Goal: Task Accomplishment & Management: Manage account settings

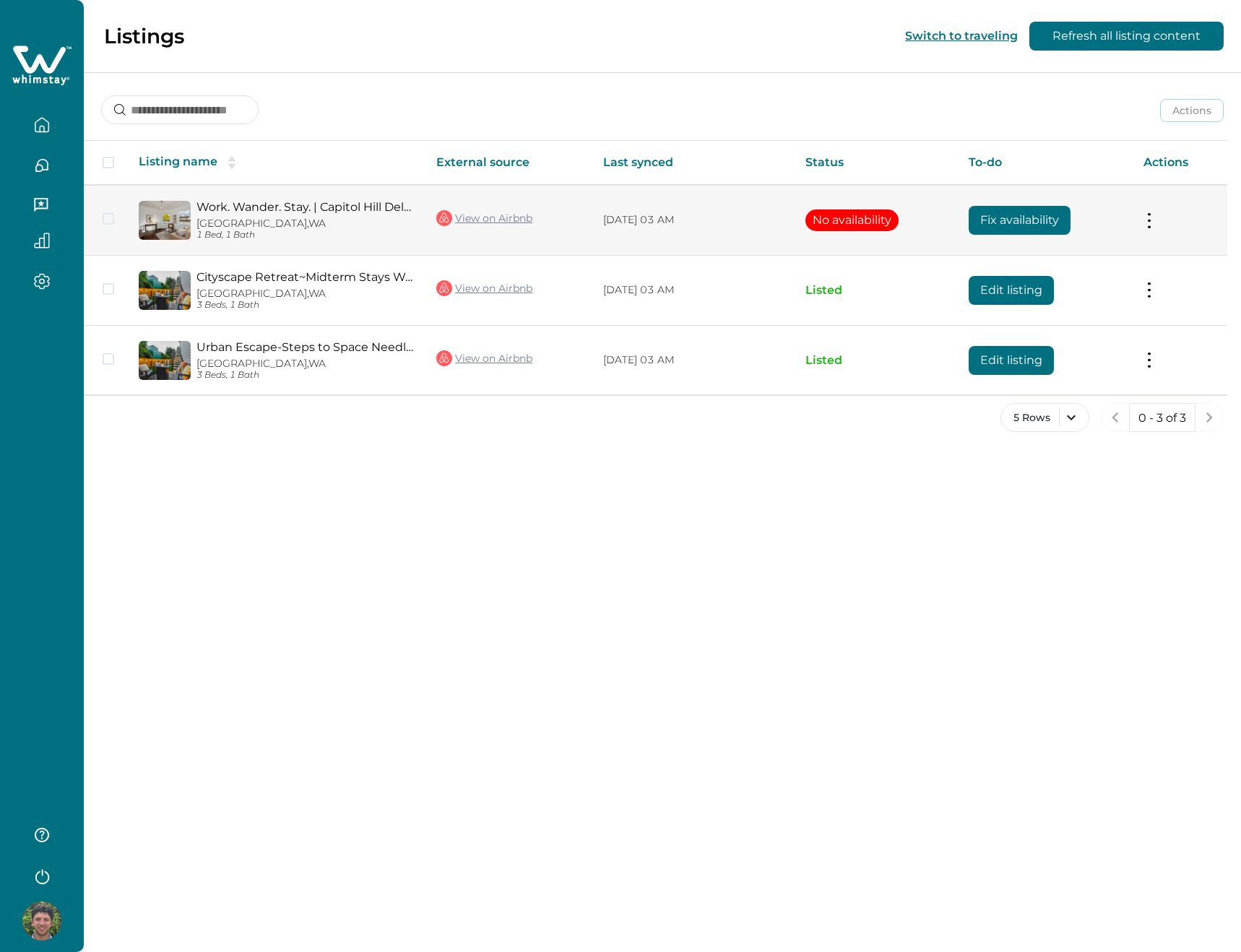
click at [1151, 220] on button at bounding box center [1149, 220] width 12 height 15
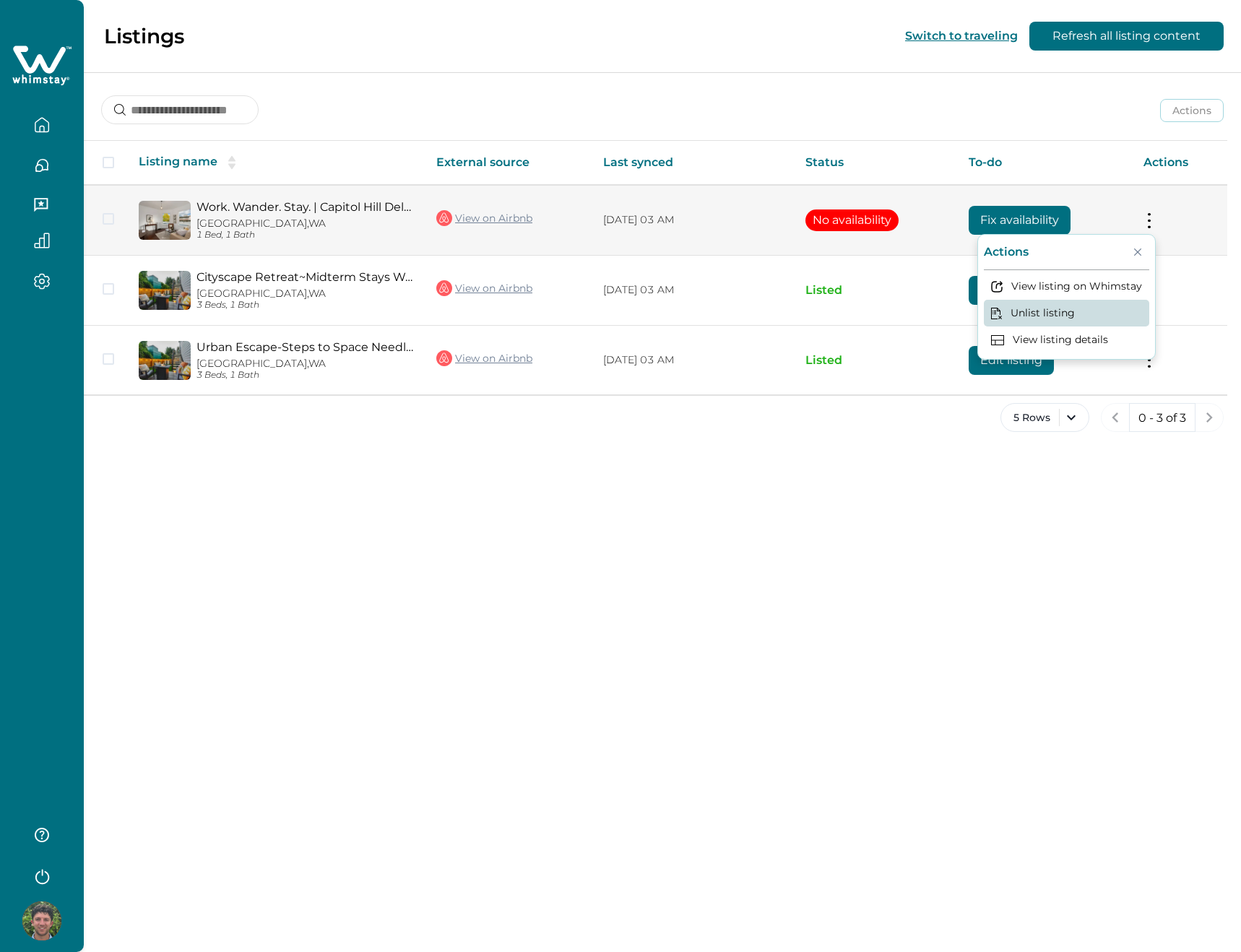
click at [1077, 309] on button "Unlist listing" at bounding box center [1066, 312] width 166 height 27
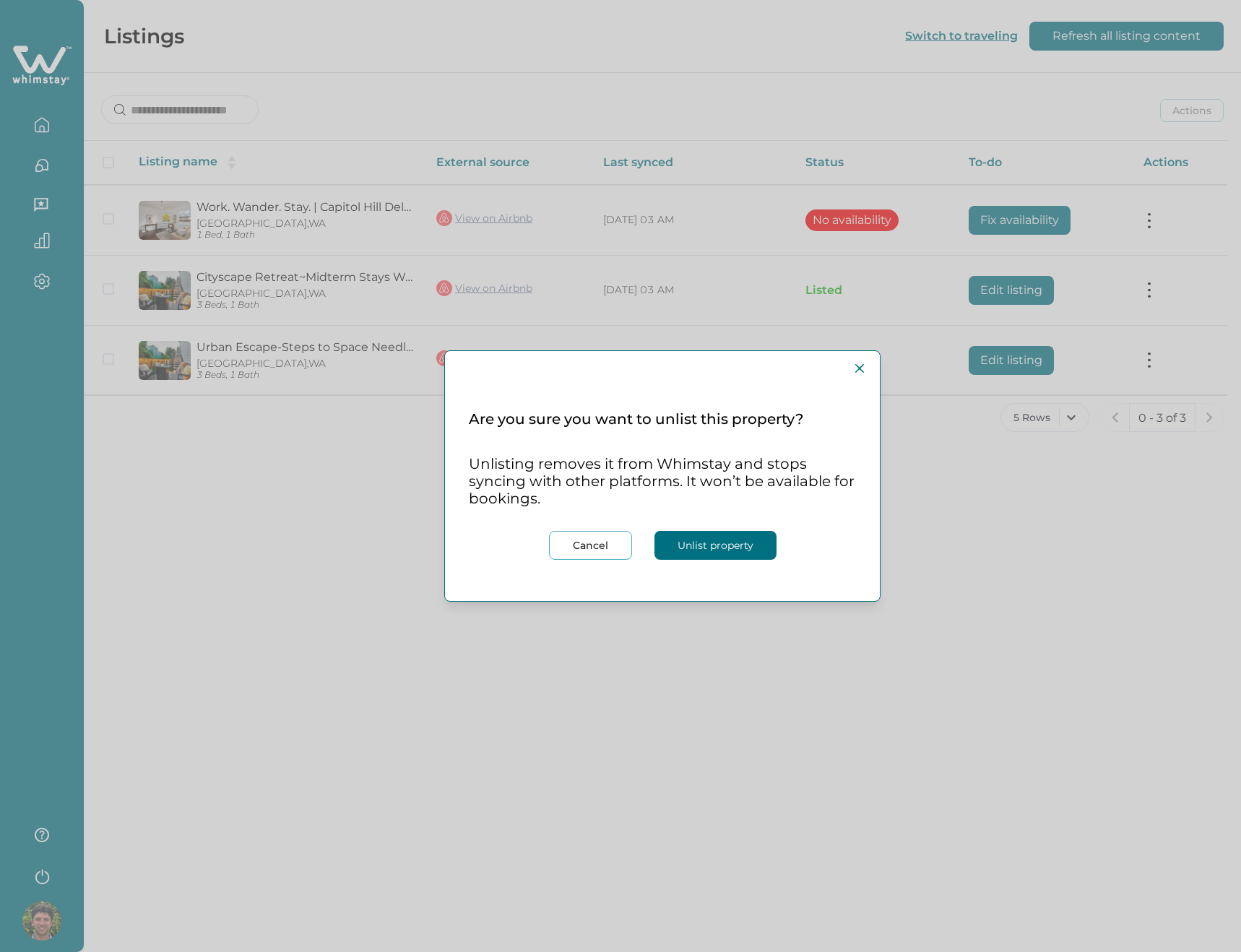
click at [740, 552] on button "Unlist property" at bounding box center [716, 544] width 122 height 29
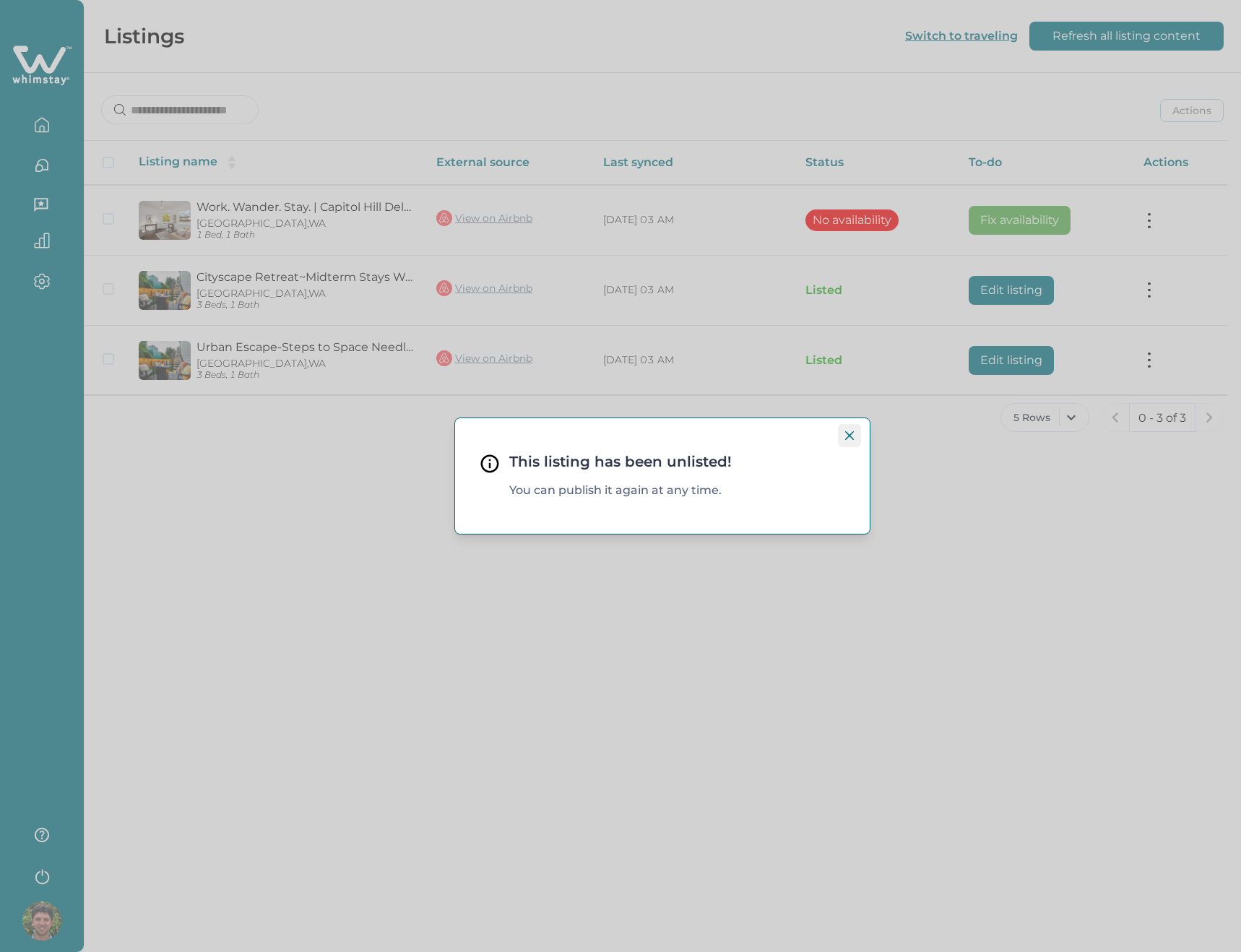
click at [858, 433] on button "Close" at bounding box center [849, 435] width 23 height 23
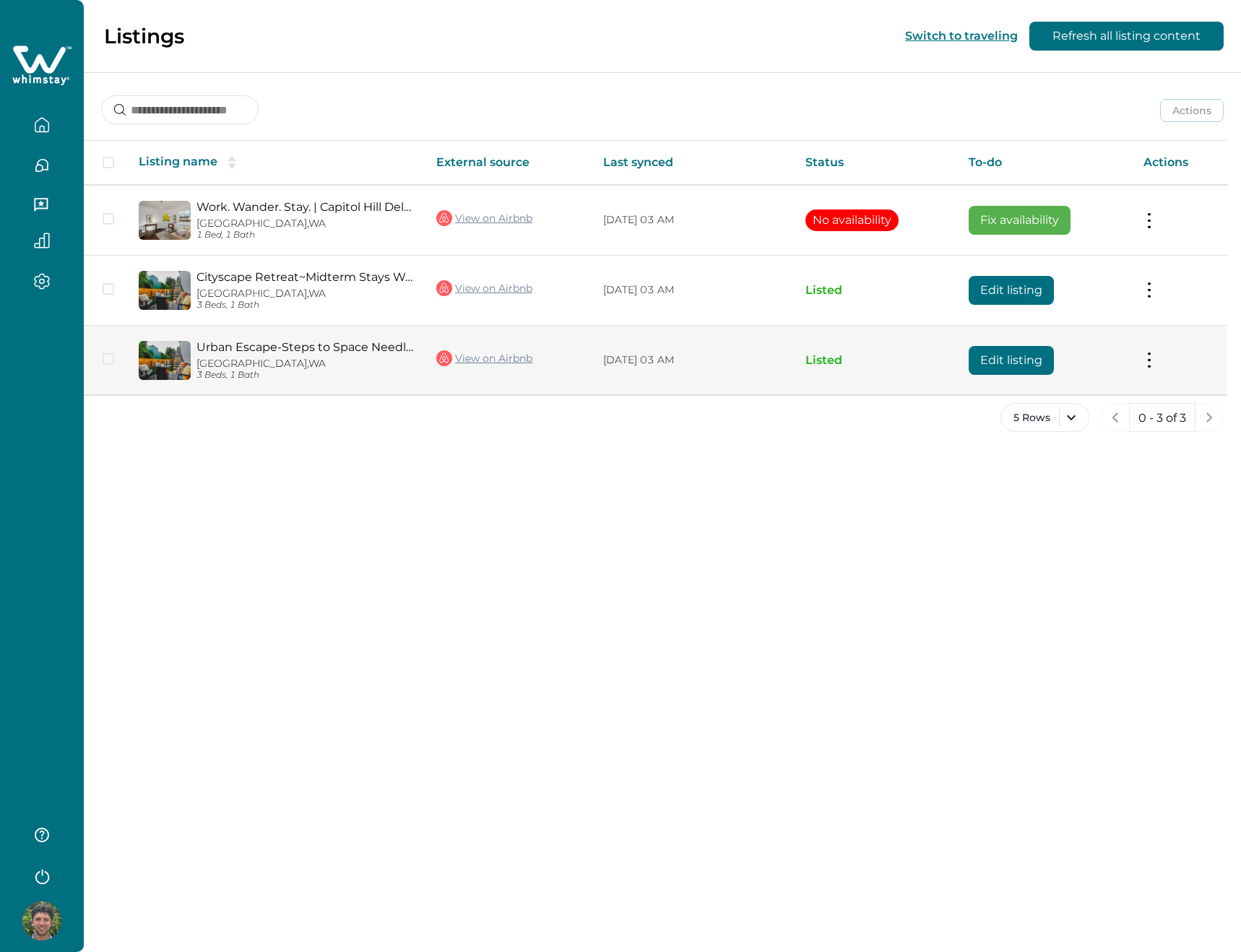
click at [327, 340] on link "Urban Escape-Steps to Space Needle-Firepit-Quiet" at bounding box center [305, 347] width 216 height 14
click at [980, 366] on button "Edit listing" at bounding box center [1012, 360] width 85 height 29
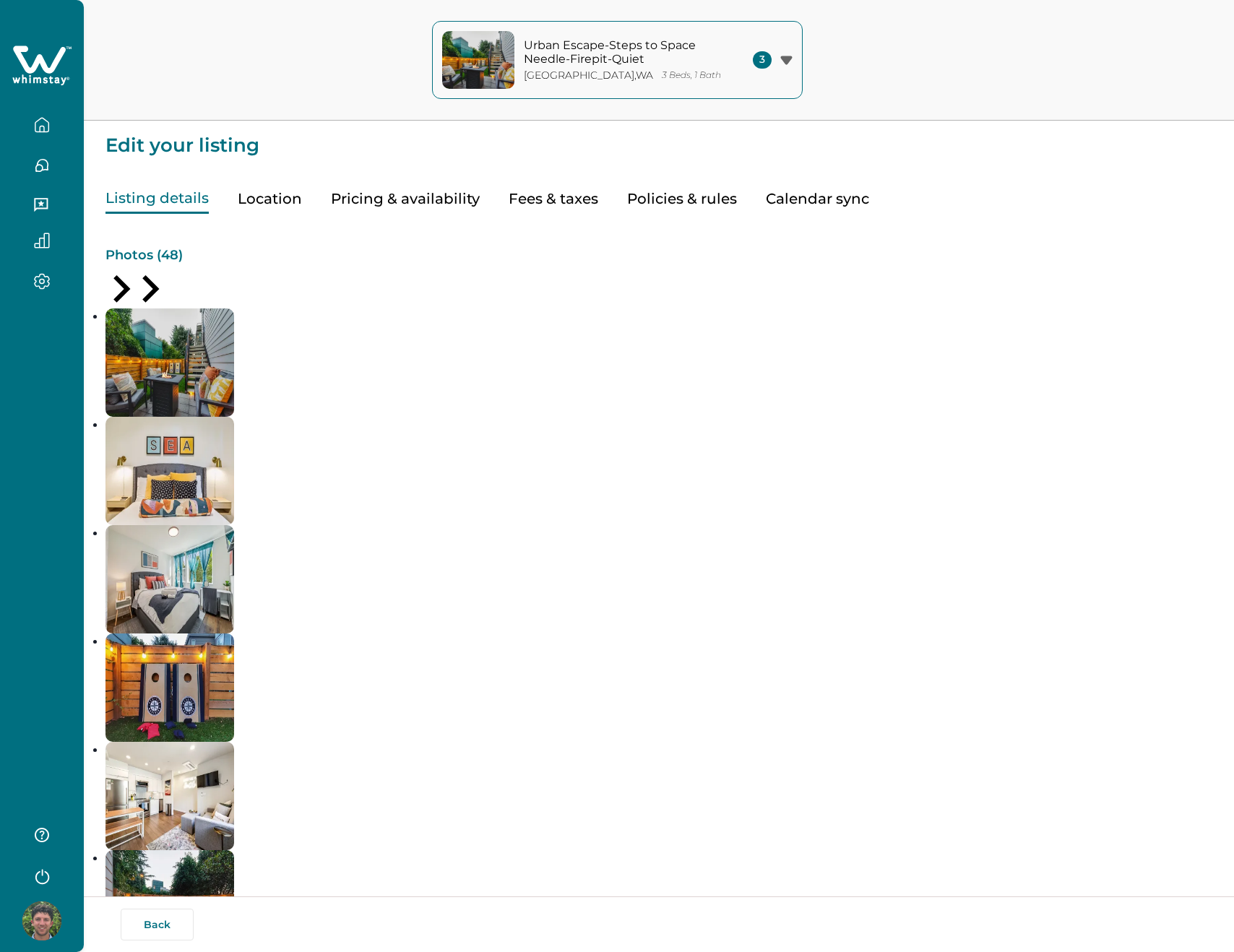
click at [393, 194] on button "Pricing & availability" at bounding box center [405, 199] width 149 height 30
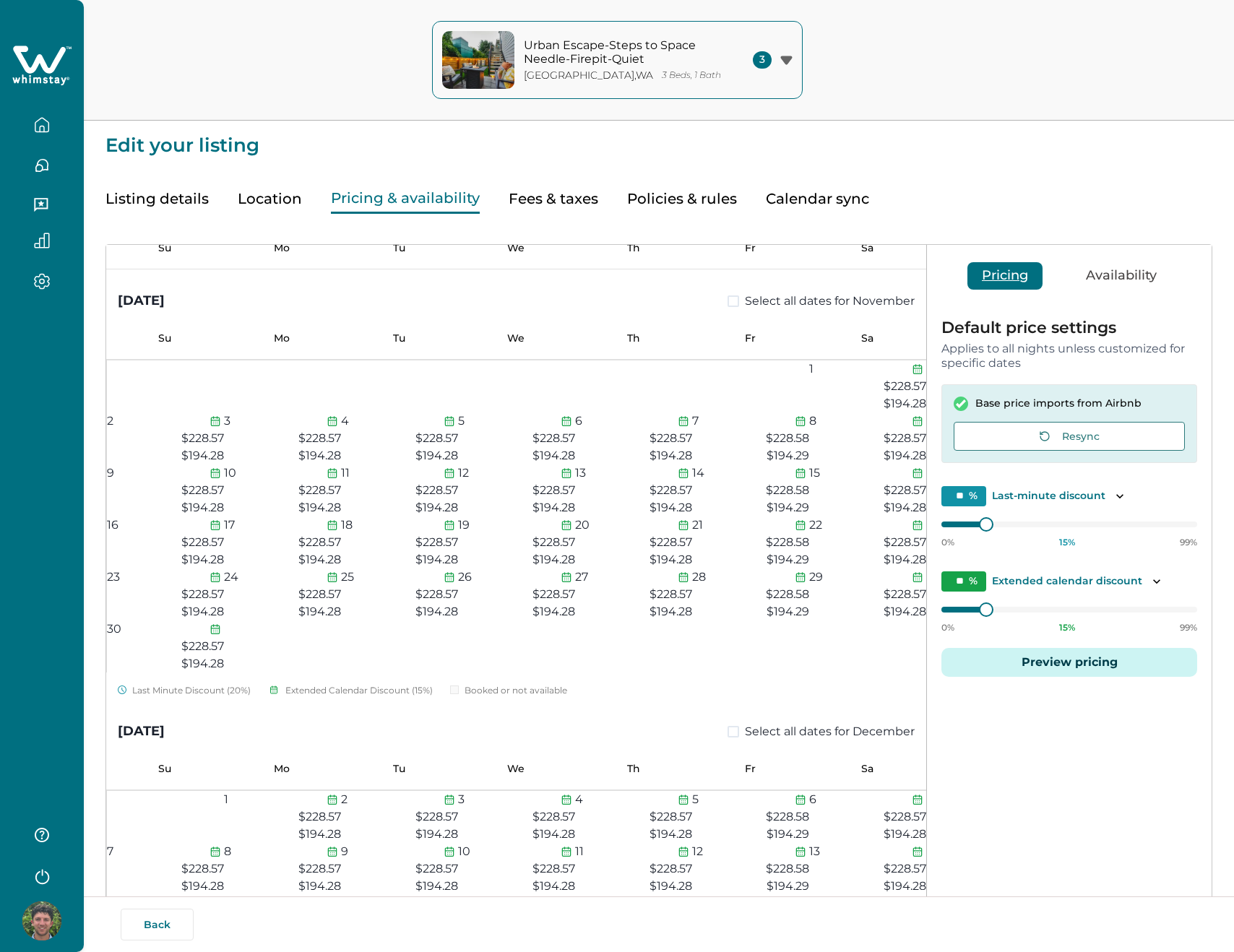
scroll to position [1062, 0]
click at [1131, 279] on button "Availability" at bounding box center [1121, 276] width 100 height 28
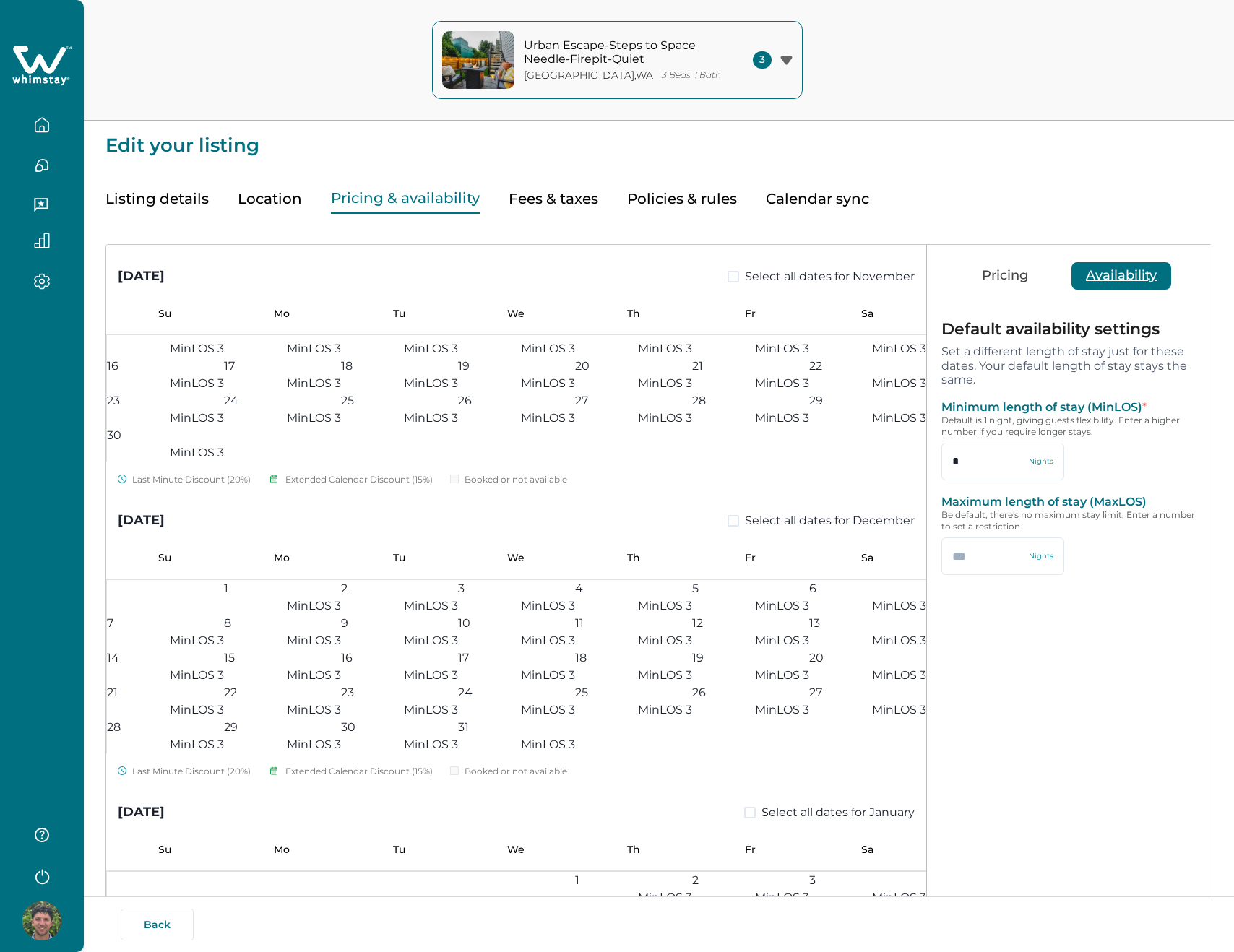
click at [1032, 289] on div "Pricing Availability" at bounding box center [1069, 275] width 285 height 61
click at [1021, 284] on button "Pricing" at bounding box center [1004, 276] width 75 height 28
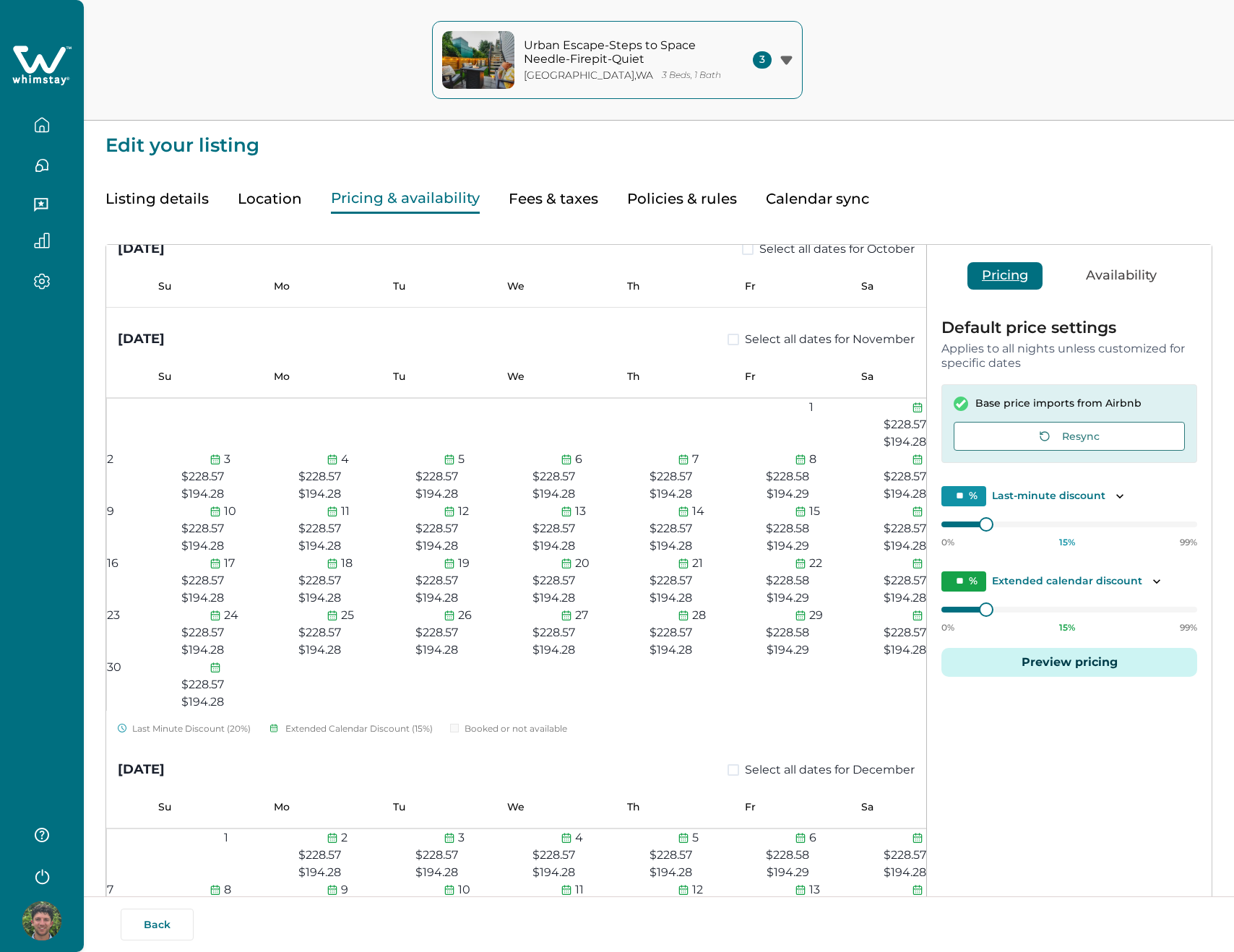
scroll to position [1009, 0]
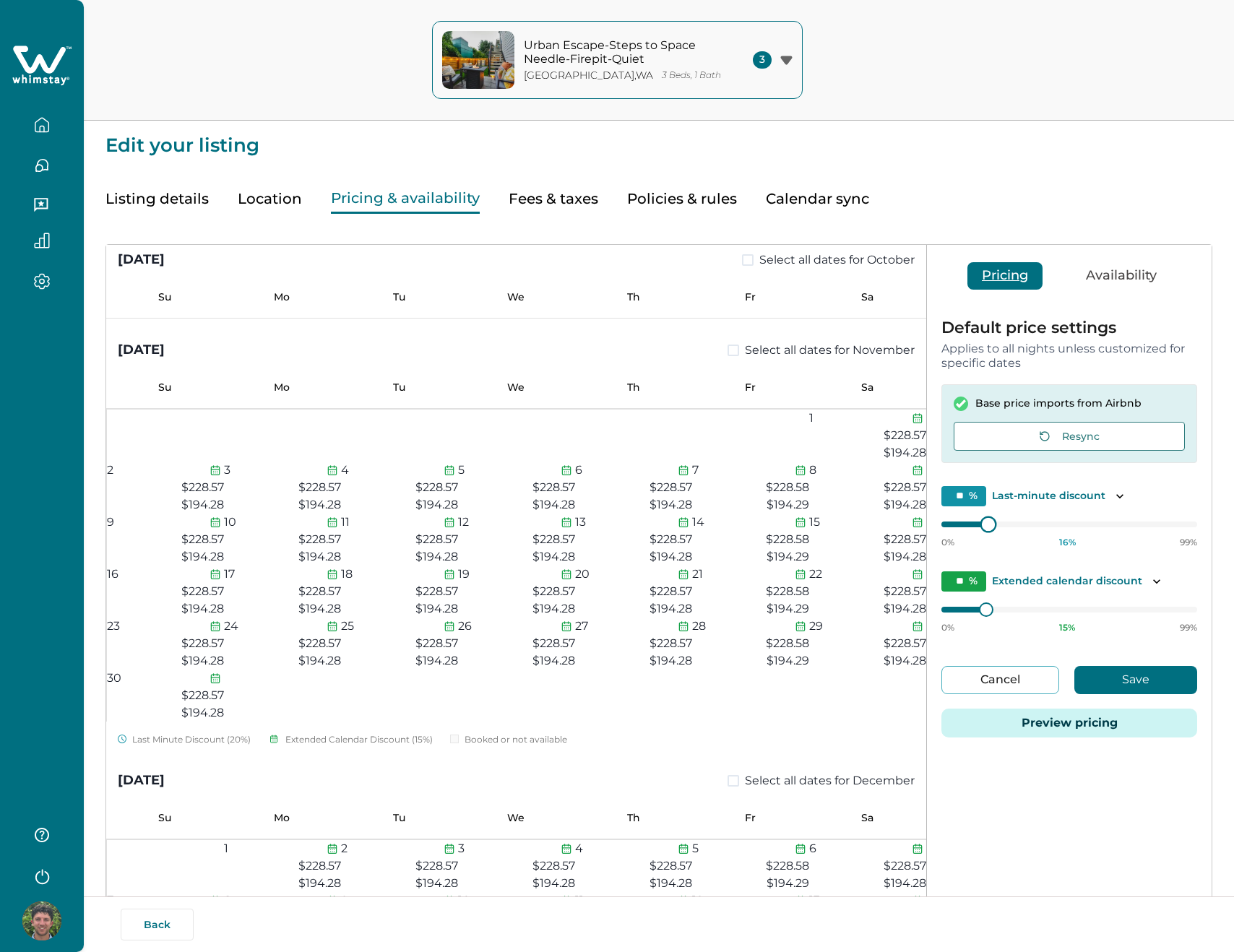
type input "**"
click at [954, 524] on div at bounding box center [1069, 524] width 256 height 0
click at [959, 524] on div at bounding box center [960, 524] width 39 height 6
click at [1035, 503] on div "** % Last-minute discount" at bounding box center [1069, 496] width 256 height 20
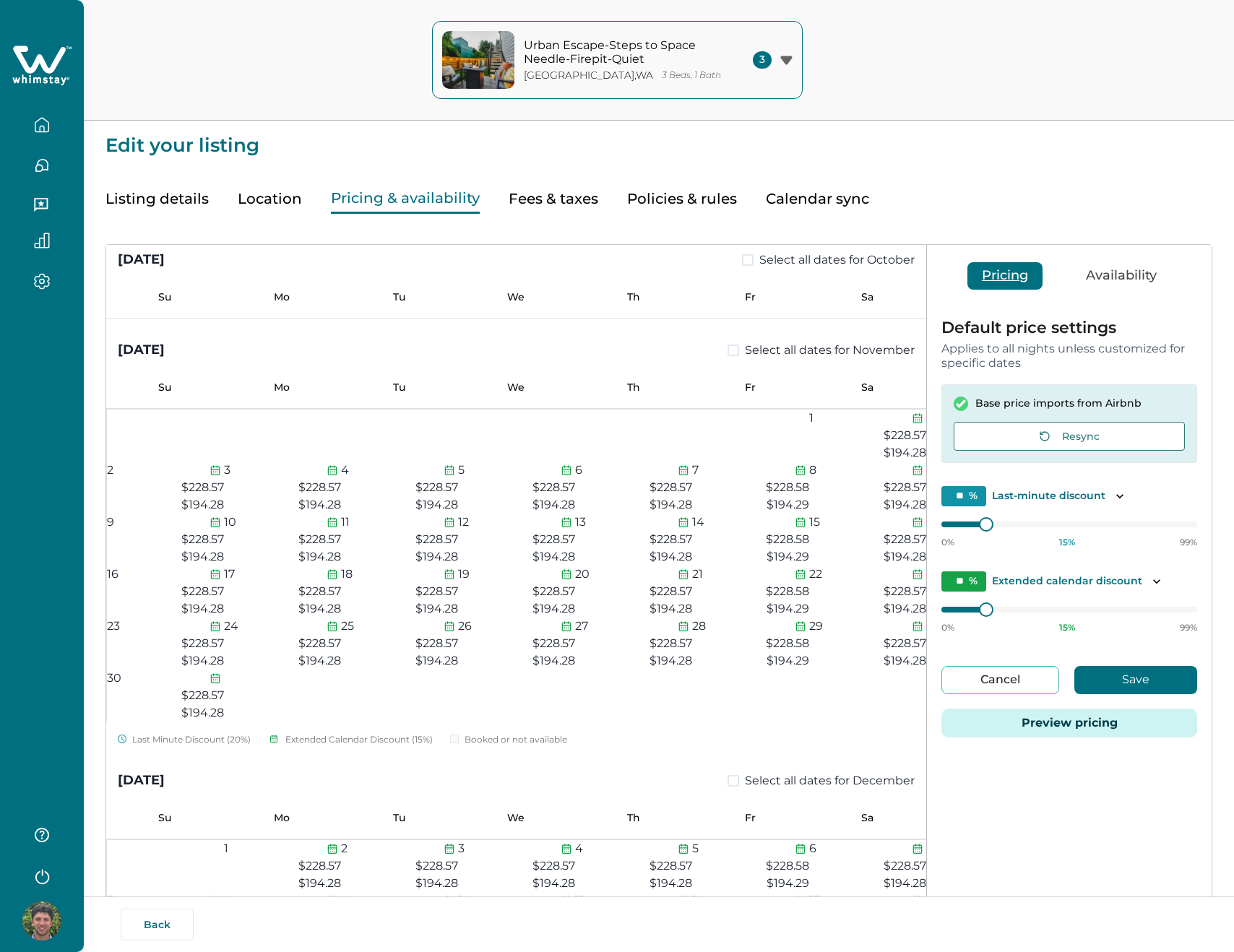
click at [1036, 500] on p "Last-minute discount" at bounding box center [1048, 496] width 114 height 15
type input "*"
click at [921, 619] on div "[DATE] Select all dates for August Su Mo Tu We Th Fr Sa 1 2 3 4 5 6 7 8 9 10 11…" at bounding box center [659, 673] width 1106 height 857
click at [1142, 686] on button "Save" at bounding box center [1135, 679] width 123 height 28
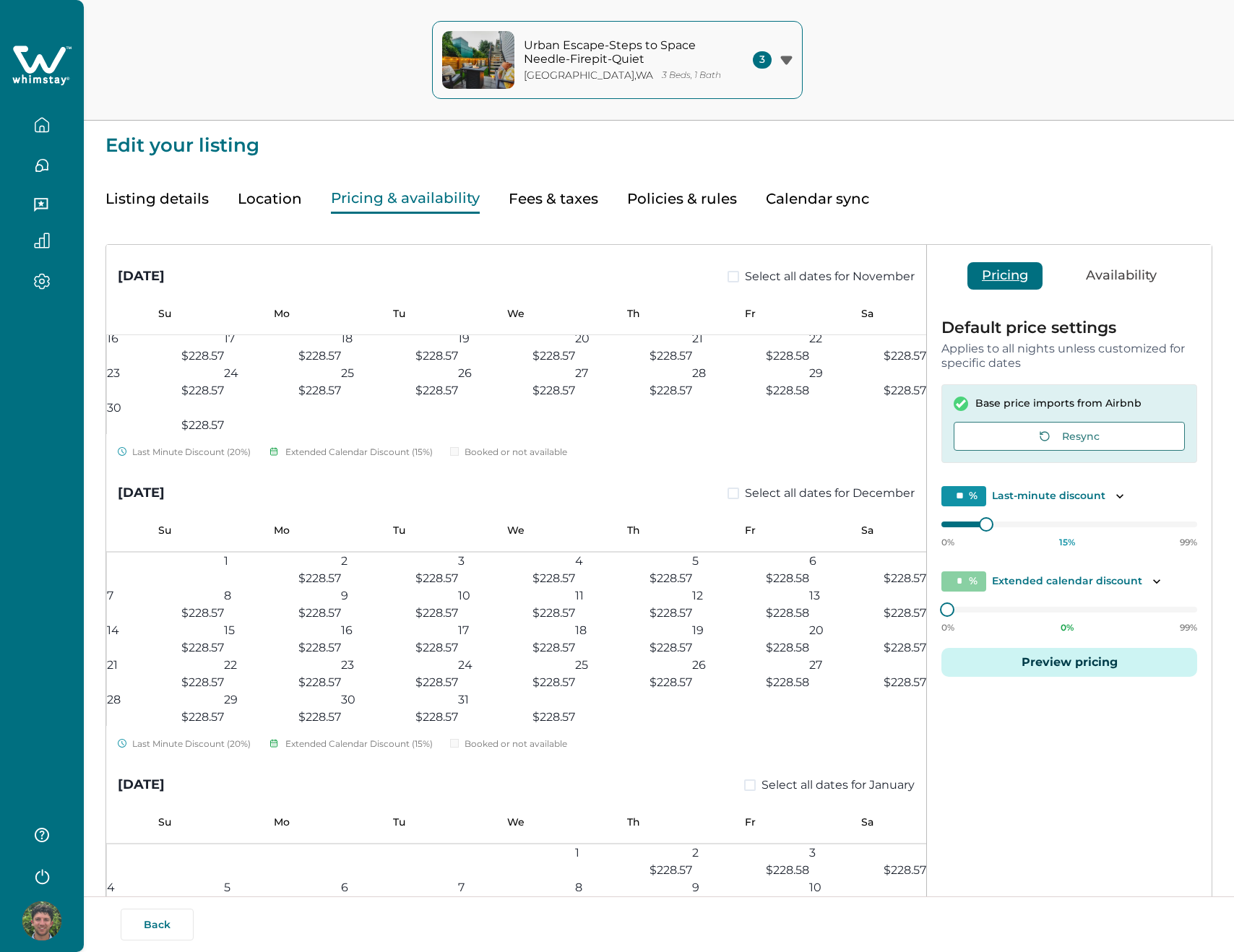
scroll to position [1244, 0]
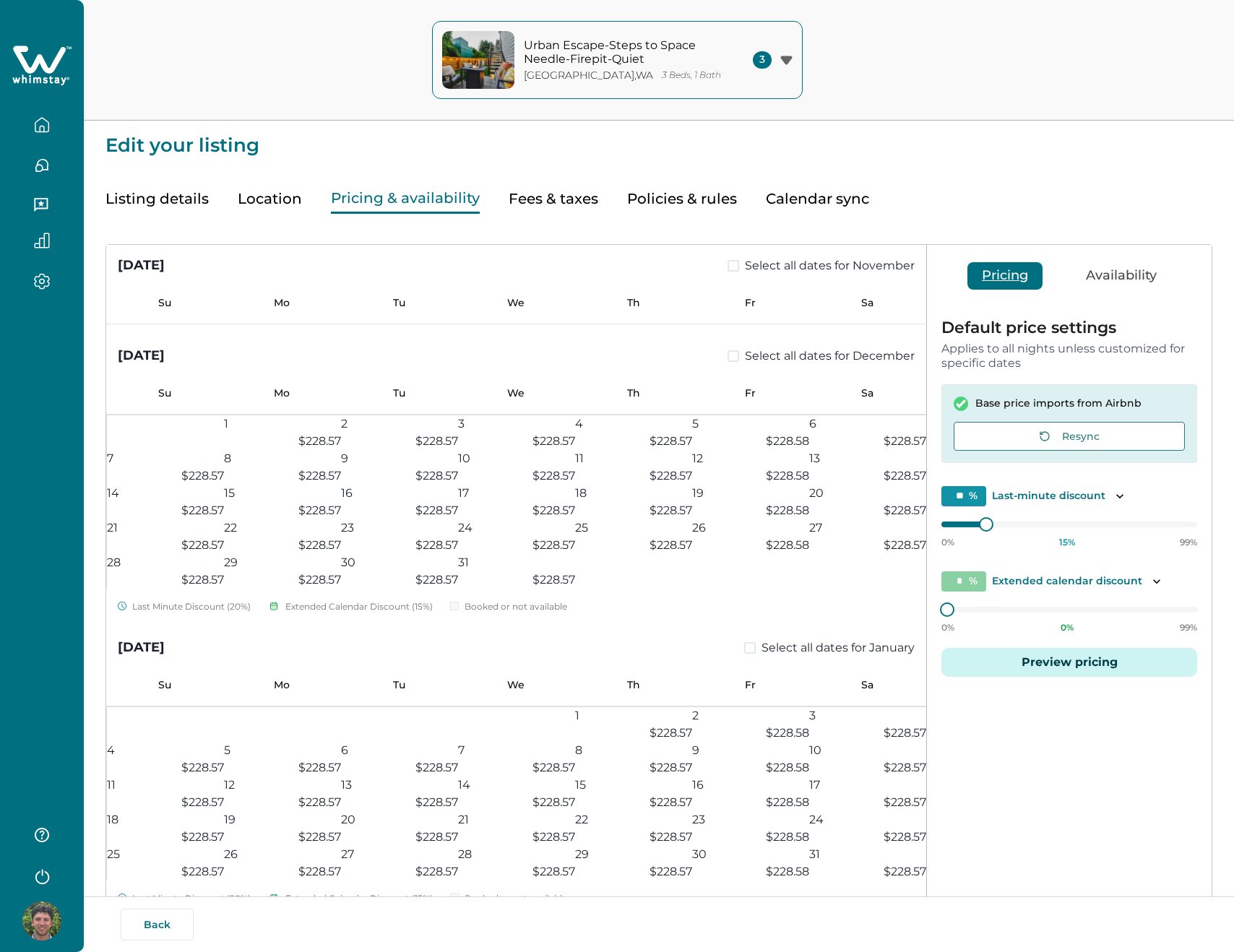
type input "**"
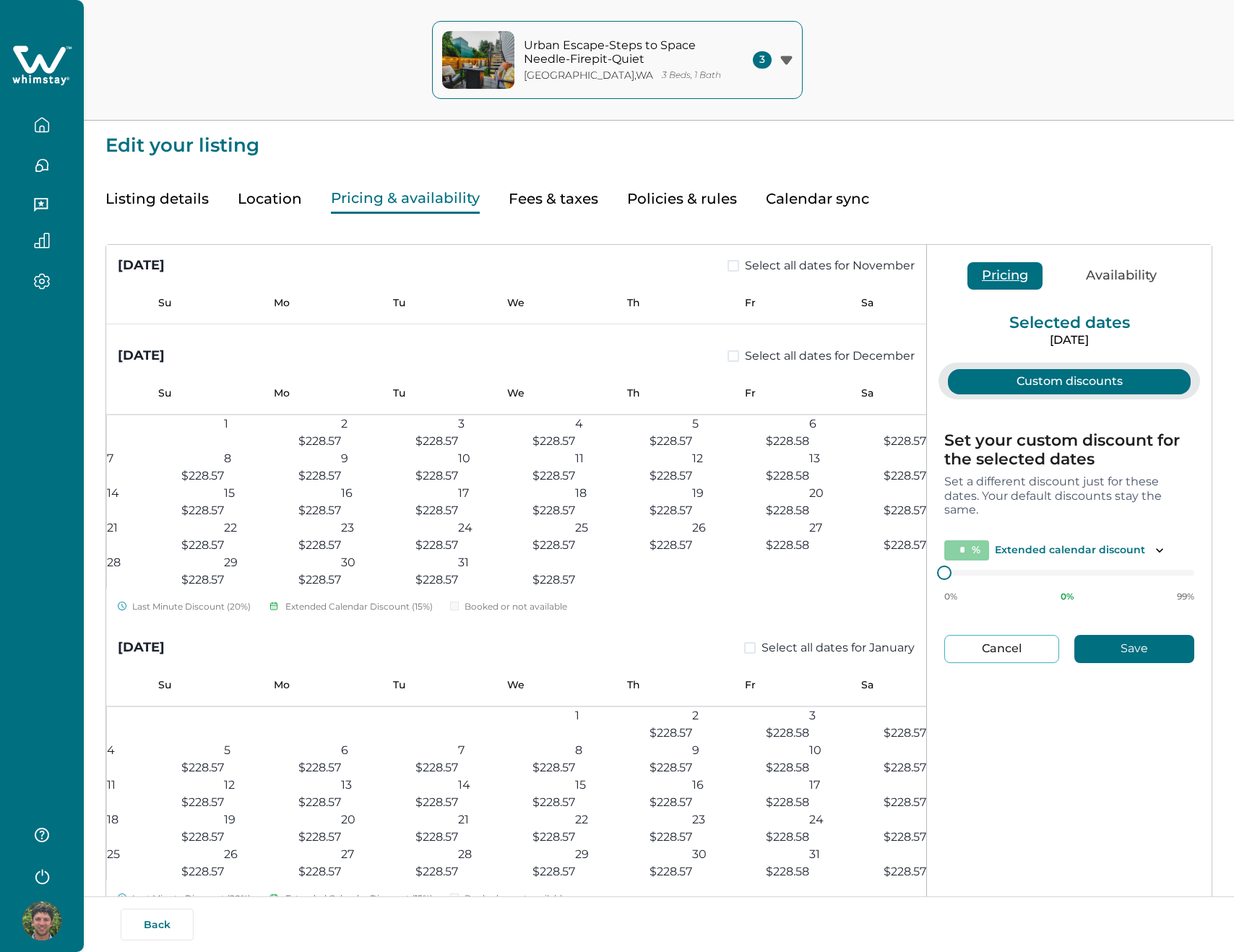
click at [1022, 280] on button "Pricing" at bounding box center [1004, 276] width 75 height 28
click at [1041, 381] on button "Custom discounts" at bounding box center [1069, 381] width 243 height 25
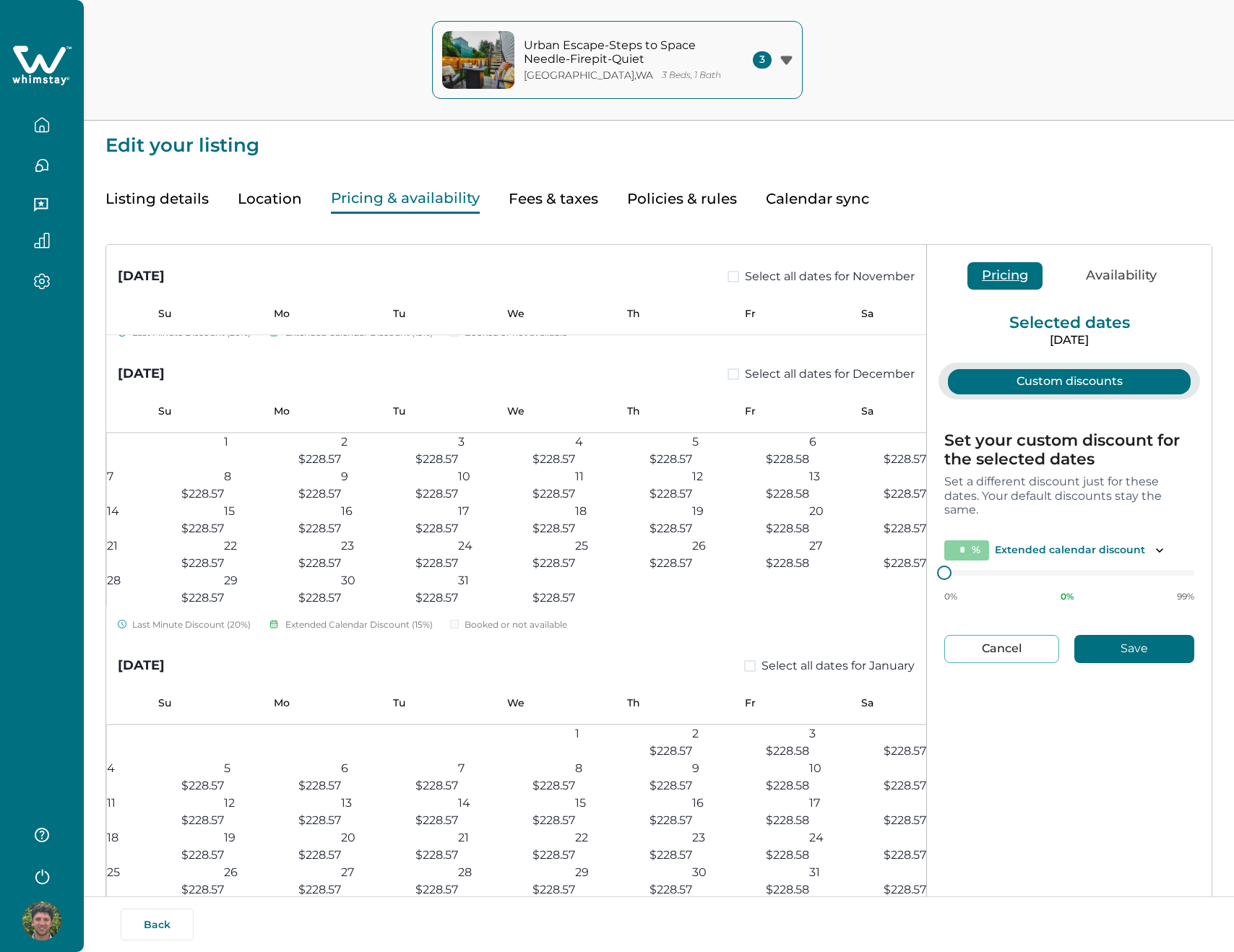
scroll to position [751, 0]
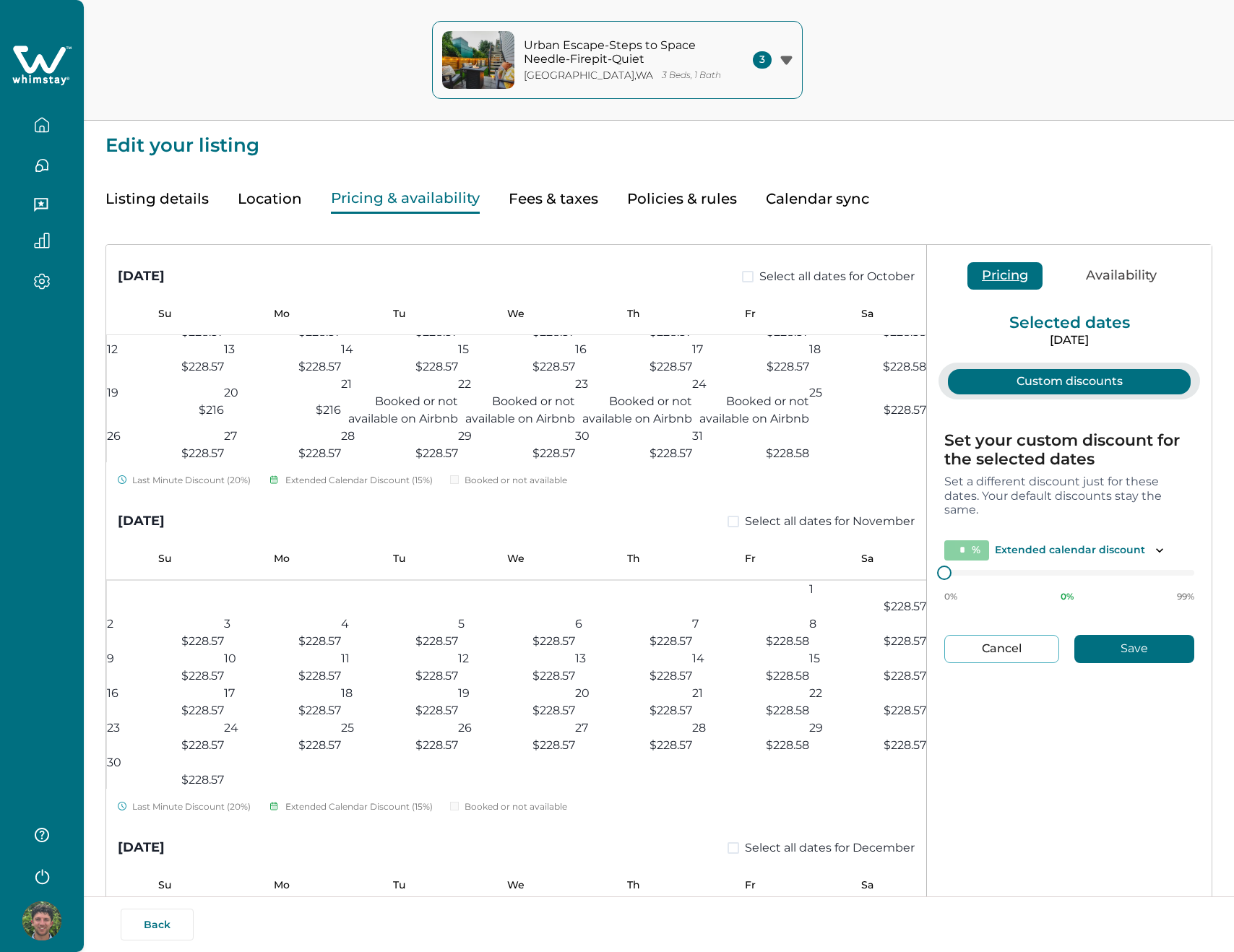
click at [525, 199] on button "Fees & taxes" at bounding box center [553, 199] width 90 height 30
type input "*"
type input "****"
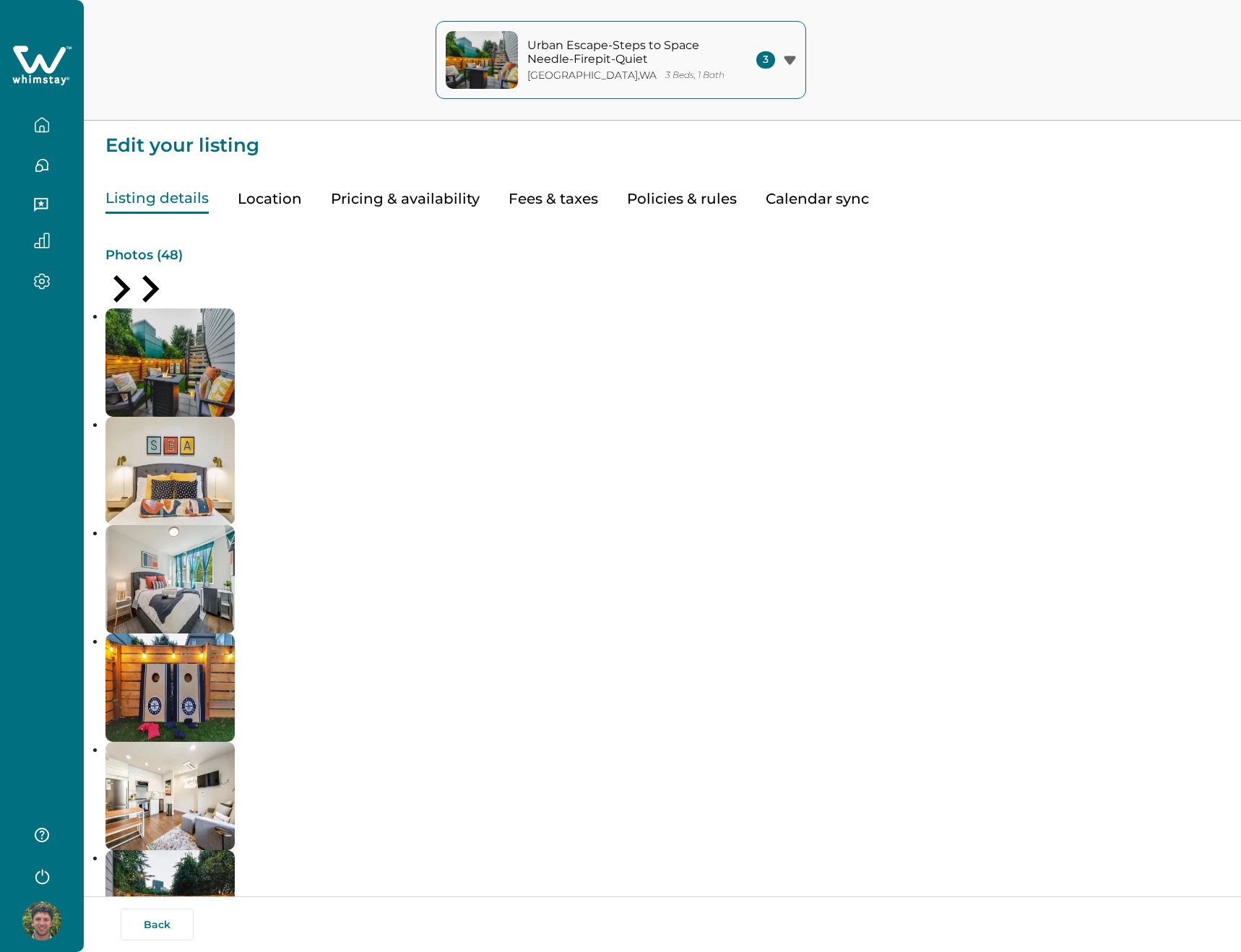
click at [146, 200] on button "Listing details" at bounding box center [157, 199] width 104 height 30
click at [385, 189] on button "Pricing & availability" at bounding box center [405, 199] width 149 height 30
